Goal: Task Accomplishment & Management: Complete application form

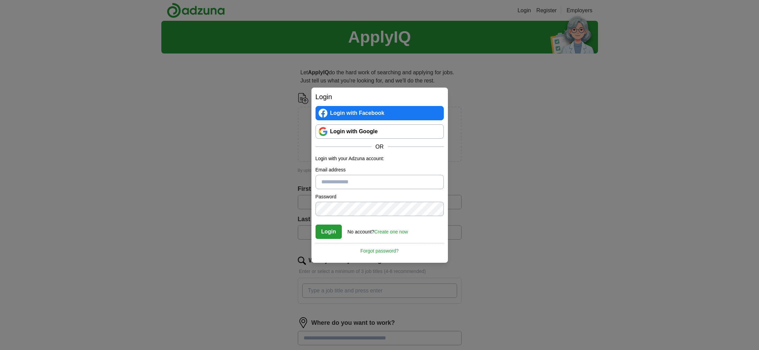
type input "**********"
click at [328, 232] on button "Login" at bounding box center [329, 232] width 27 height 14
click at [377, 134] on link "Login with Google" at bounding box center [380, 132] width 128 height 14
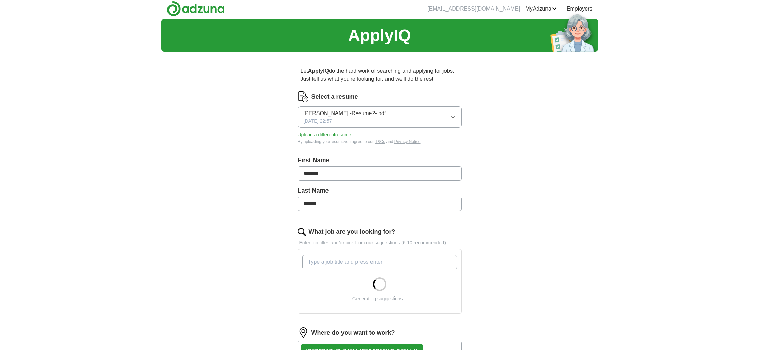
scroll to position [72, 0]
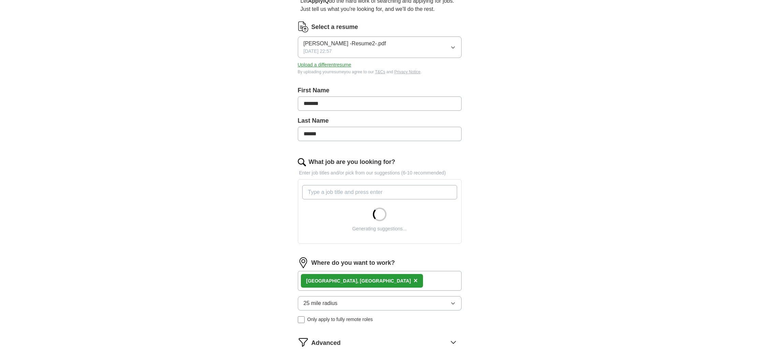
click at [334, 195] on input "What job are you looking for?" at bounding box center [379, 192] width 155 height 14
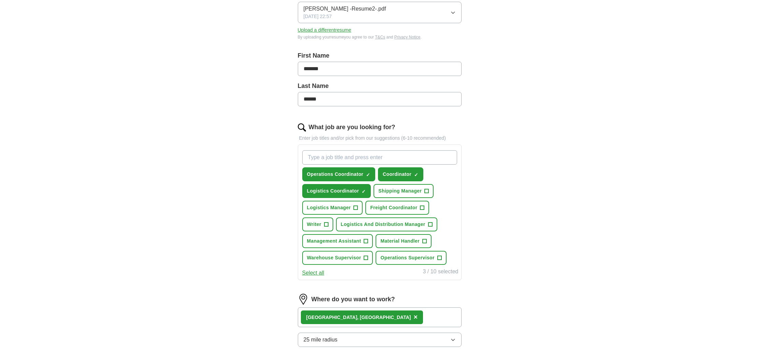
scroll to position [104, 0]
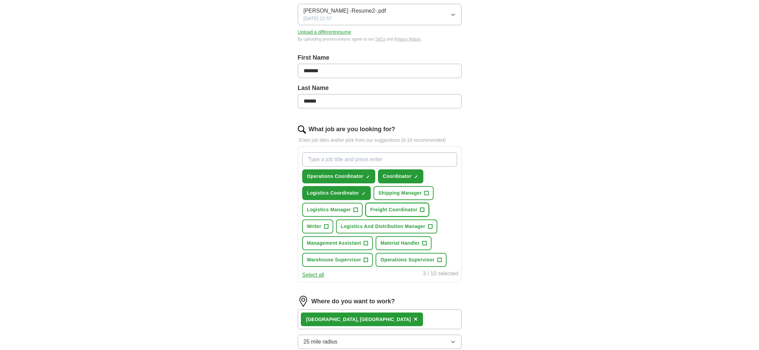
click at [391, 211] on span "Freight Coordinator" at bounding box center [393, 209] width 47 height 7
click at [354, 180] on button "Operations Coordinator ✓ ×" at bounding box center [338, 177] width 73 height 14
click at [353, 193] on span "Logistics Coordinator" at bounding box center [333, 193] width 52 height 7
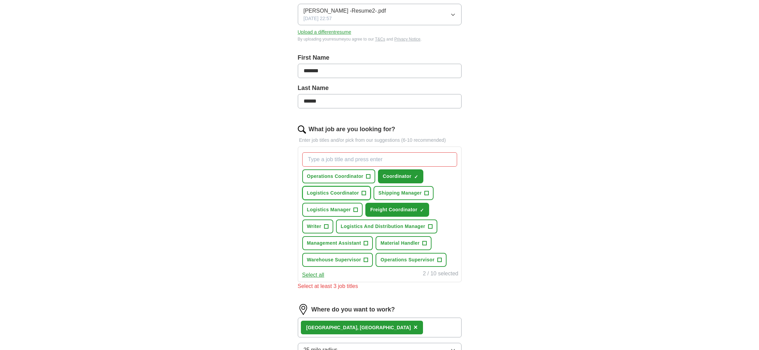
click at [353, 193] on span "Logistics Coordinator" at bounding box center [333, 193] width 52 height 7
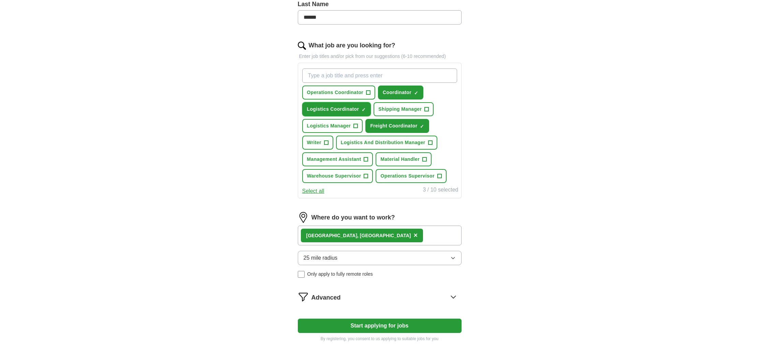
scroll to position [235, 0]
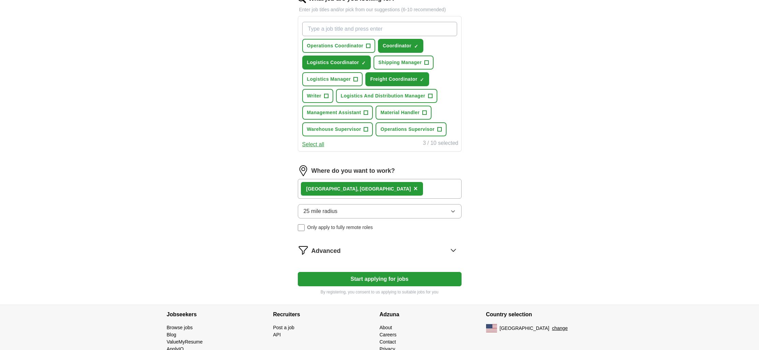
click at [349, 224] on div "25 mile radius Only apply to fully remote roles" at bounding box center [380, 217] width 164 height 27
click at [356, 210] on button "25 mile radius" at bounding box center [380, 211] width 164 height 14
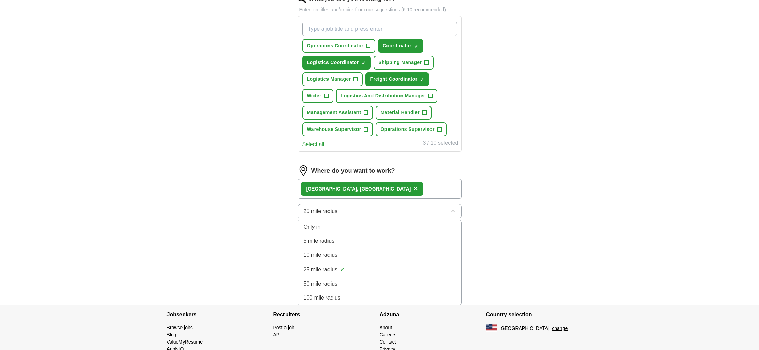
click at [321, 261] on li "10 mile radius" at bounding box center [379, 255] width 163 height 14
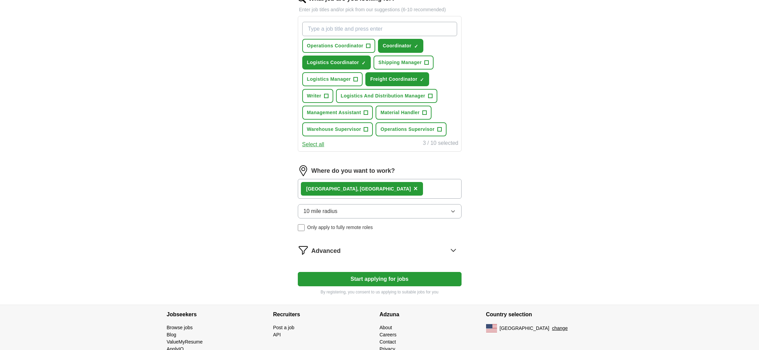
click at [344, 271] on form "Select a resume Campos -Resume2-.pdf 01/30/2024, 22:57 Upload a different resum…" at bounding box center [380, 76] width 164 height 437
click at [344, 273] on button "Start applying for jobs" at bounding box center [380, 279] width 164 height 14
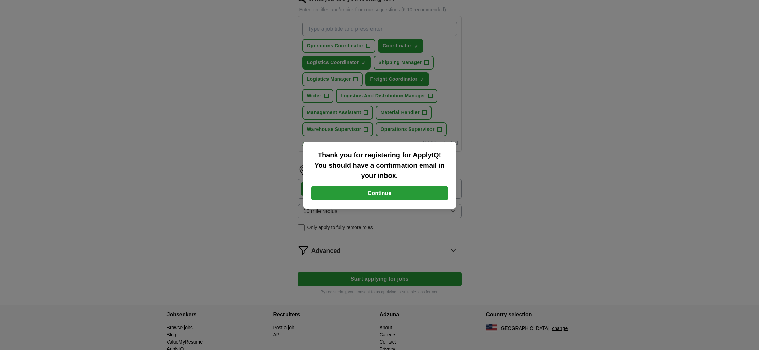
click at [397, 190] on button "Continue" at bounding box center [379, 193] width 136 height 14
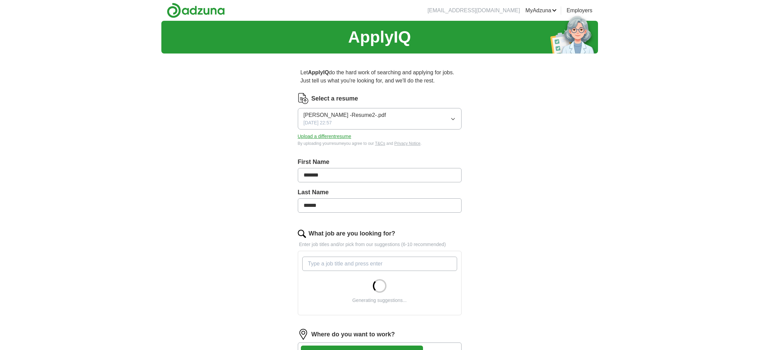
click at [345, 124] on div "Campos -Resume2-.pdf 01/30/2024, 22:57" at bounding box center [345, 118] width 83 height 15
click at [357, 184] on div "First Name *******" at bounding box center [380, 173] width 164 height 30
click at [331, 136] on button "Upload a different resume" at bounding box center [325, 136] width 54 height 7
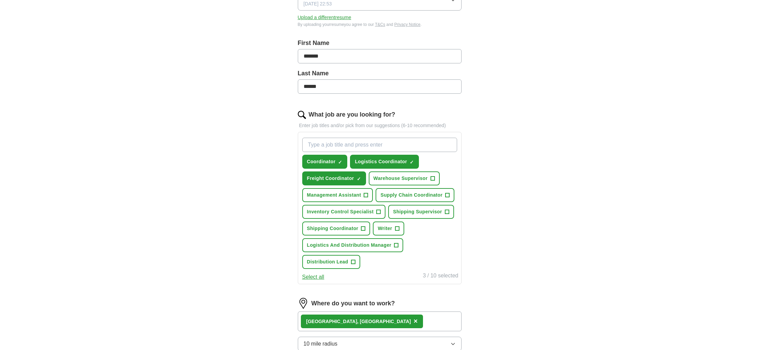
scroll to position [128, 0]
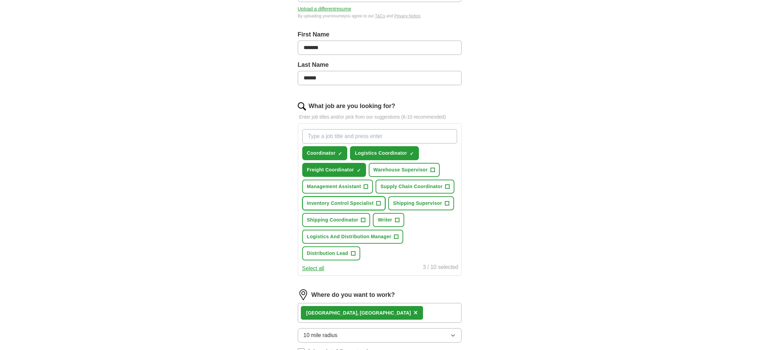
click at [366, 206] on span "Inventory Control Specialist" at bounding box center [340, 203] width 67 height 7
click at [425, 190] on span "Supply Chain Coordinator" at bounding box center [411, 186] width 62 height 7
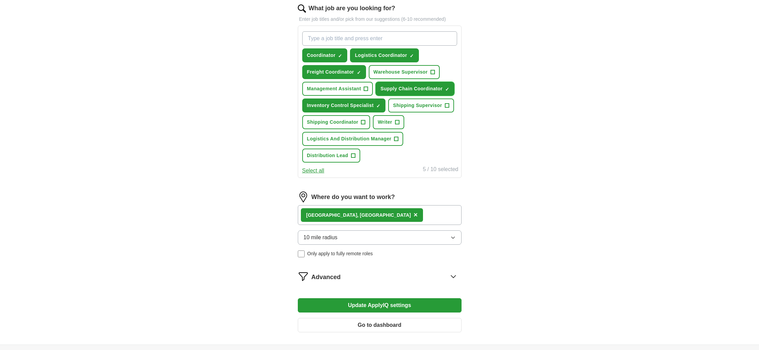
scroll to position [256, 0]
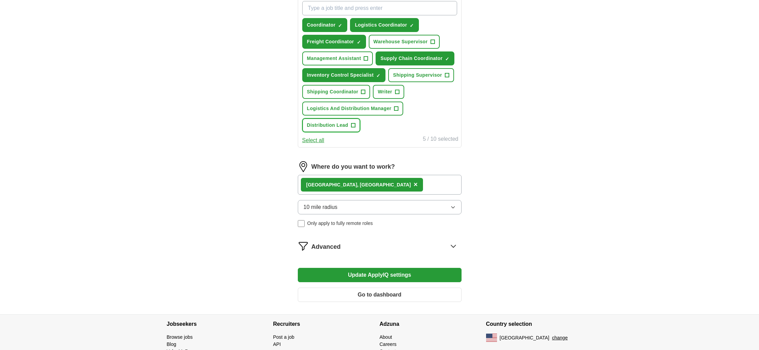
click at [347, 123] on span "Distribution Lead" at bounding box center [327, 125] width 41 height 7
click at [376, 280] on button "Update ApplyIQ settings" at bounding box center [380, 275] width 164 height 14
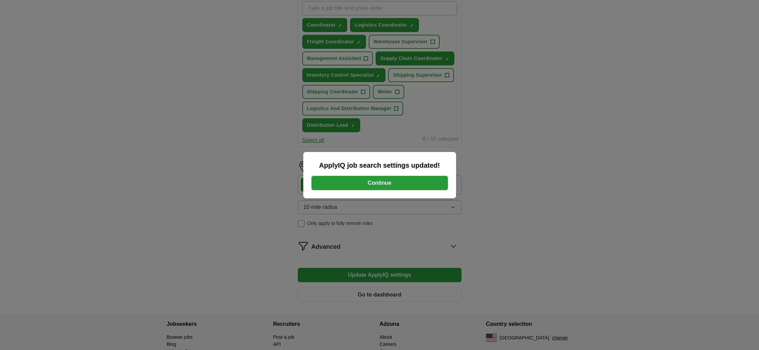
click at [423, 185] on button "Continue" at bounding box center [379, 183] width 136 height 14
